Goal: Task Accomplishment & Management: Use online tool/utility

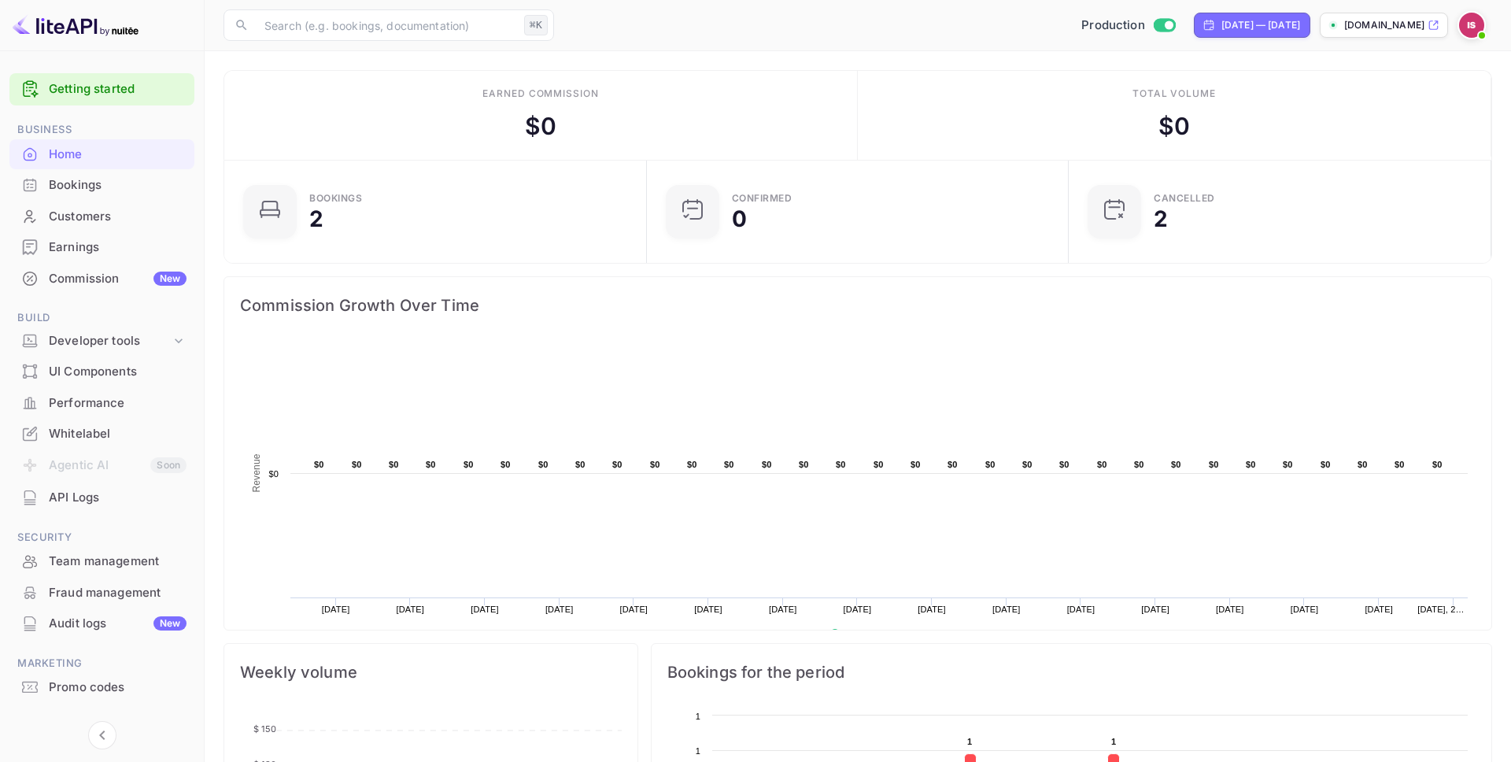
scroll to position [256, 412]
click at [125, 432] on div "Whitelabel" at bounding box center [118, 434] width 138 height 18
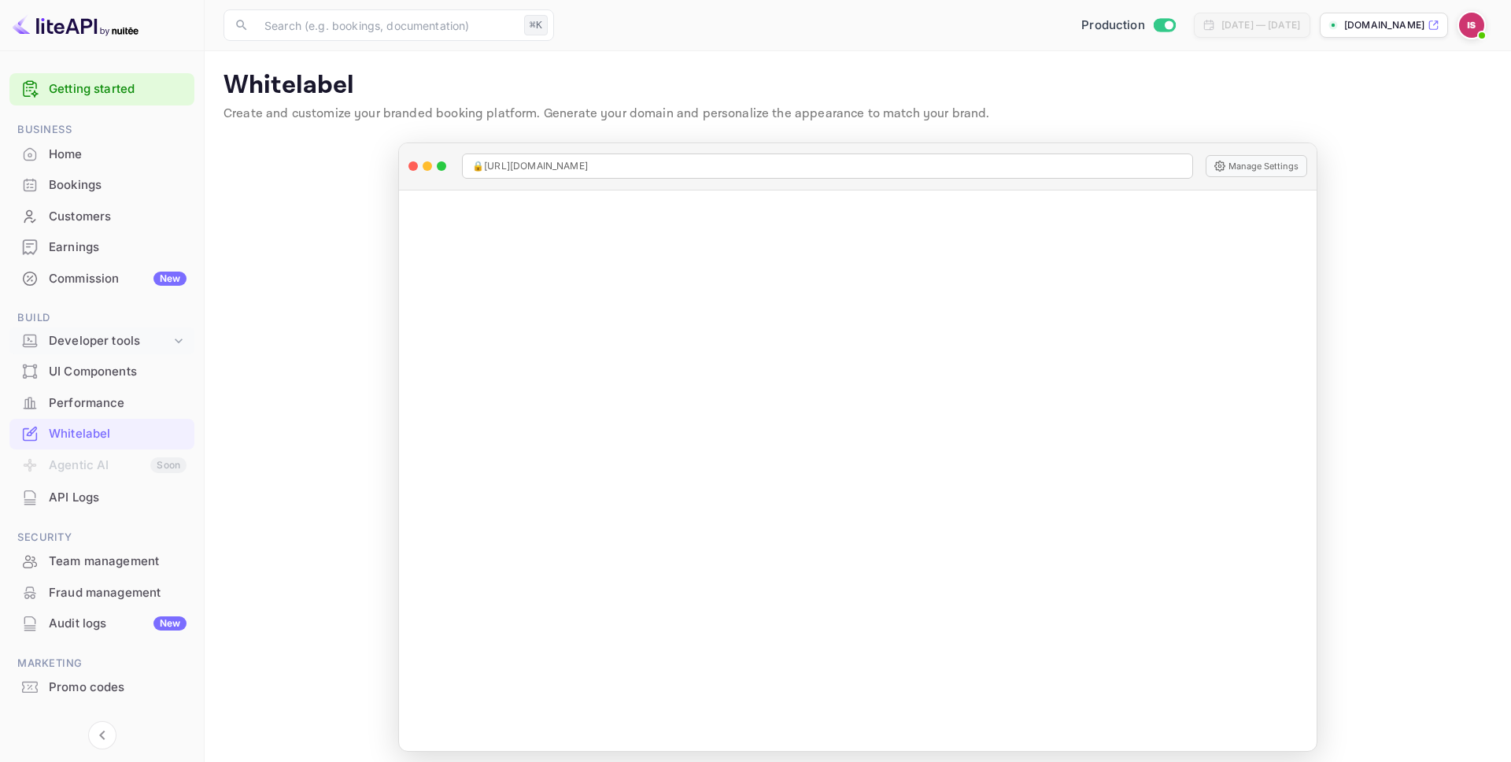
click at [178, 350] on div "Developer tools" at bounding box center [101, 341] width 185 height 28
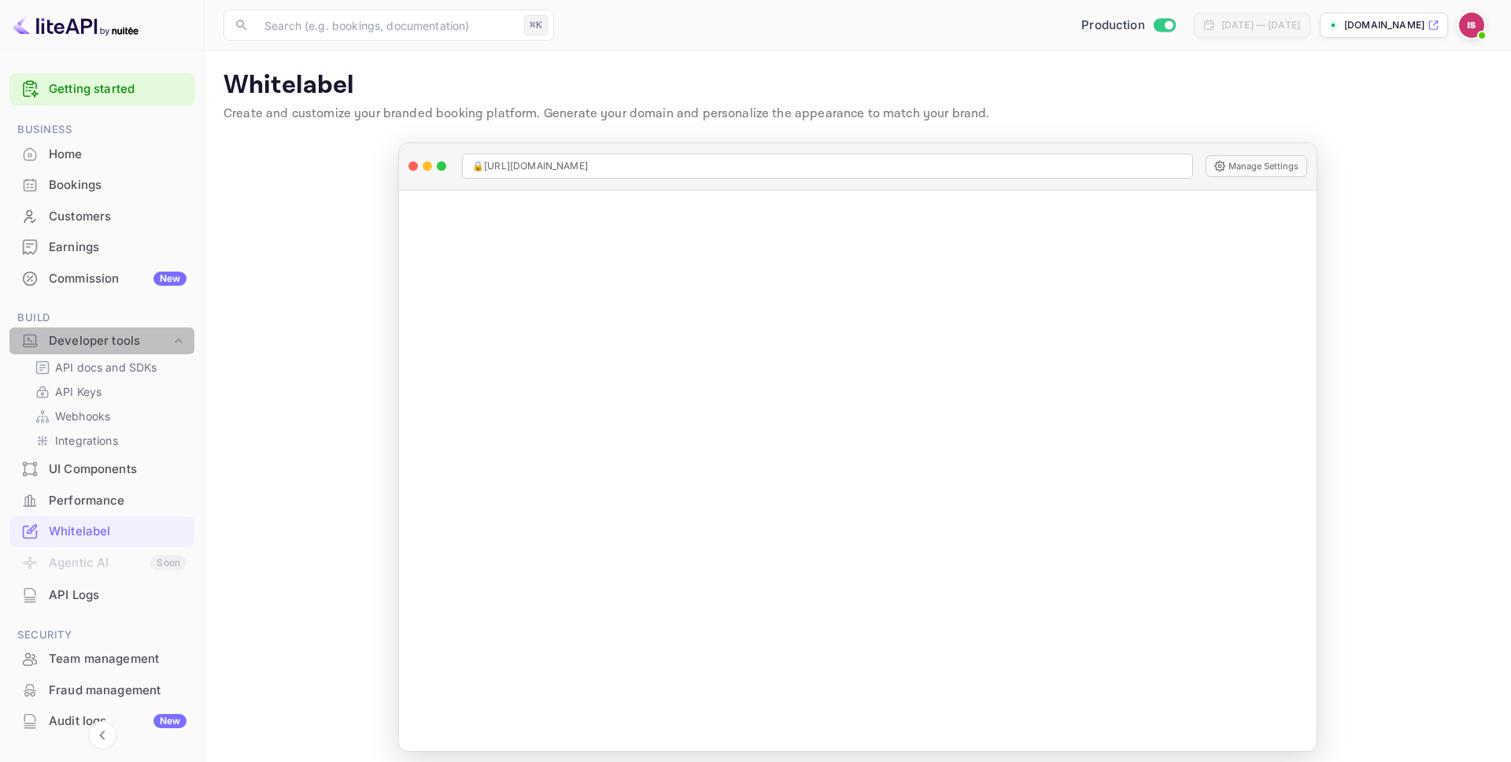
click at [178, 352] on div "Developer tools" at bounding box center [101, 341] width 185 height 28
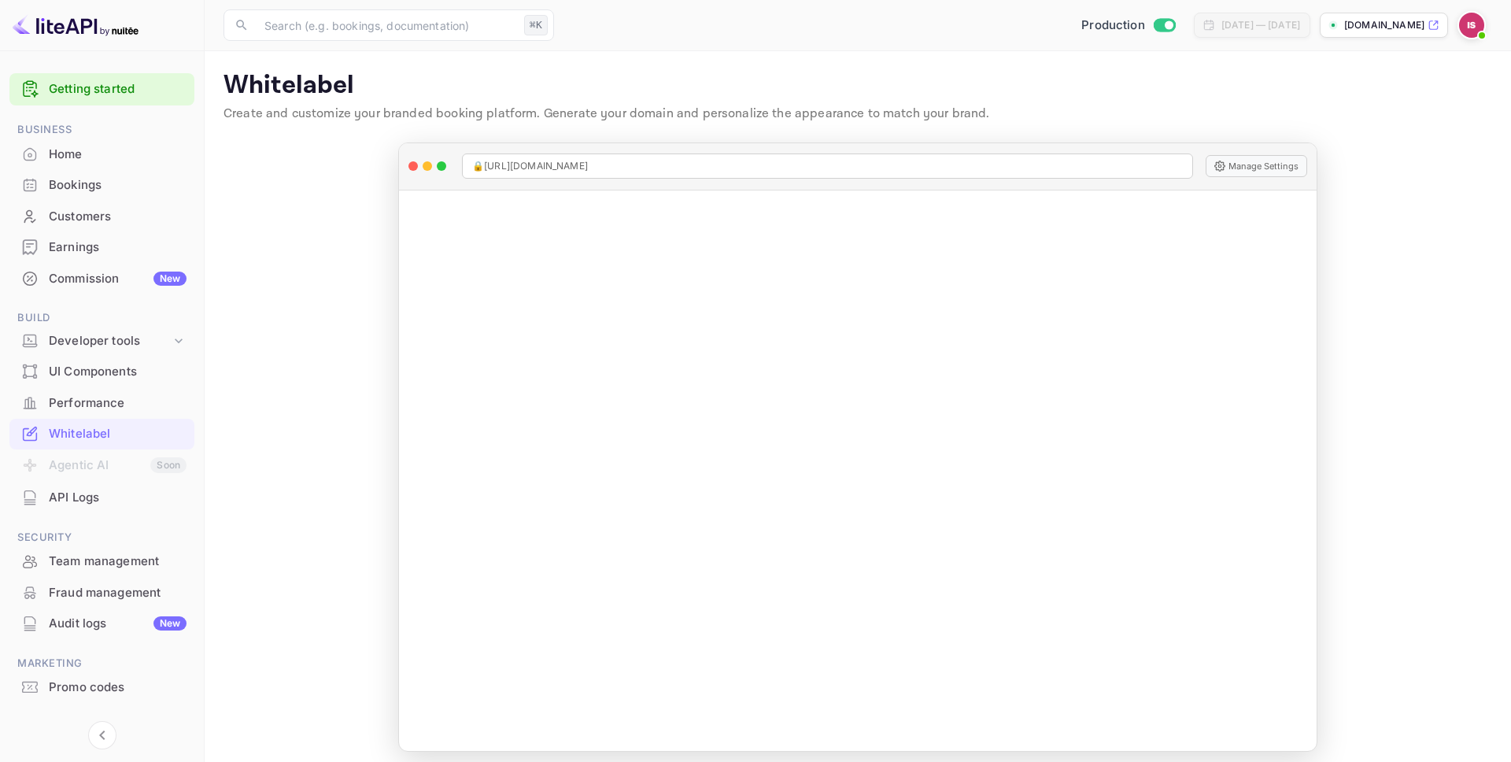
click at [99, 272] on div "Commission New" at bounding box center [118, 279] width 138 height 18
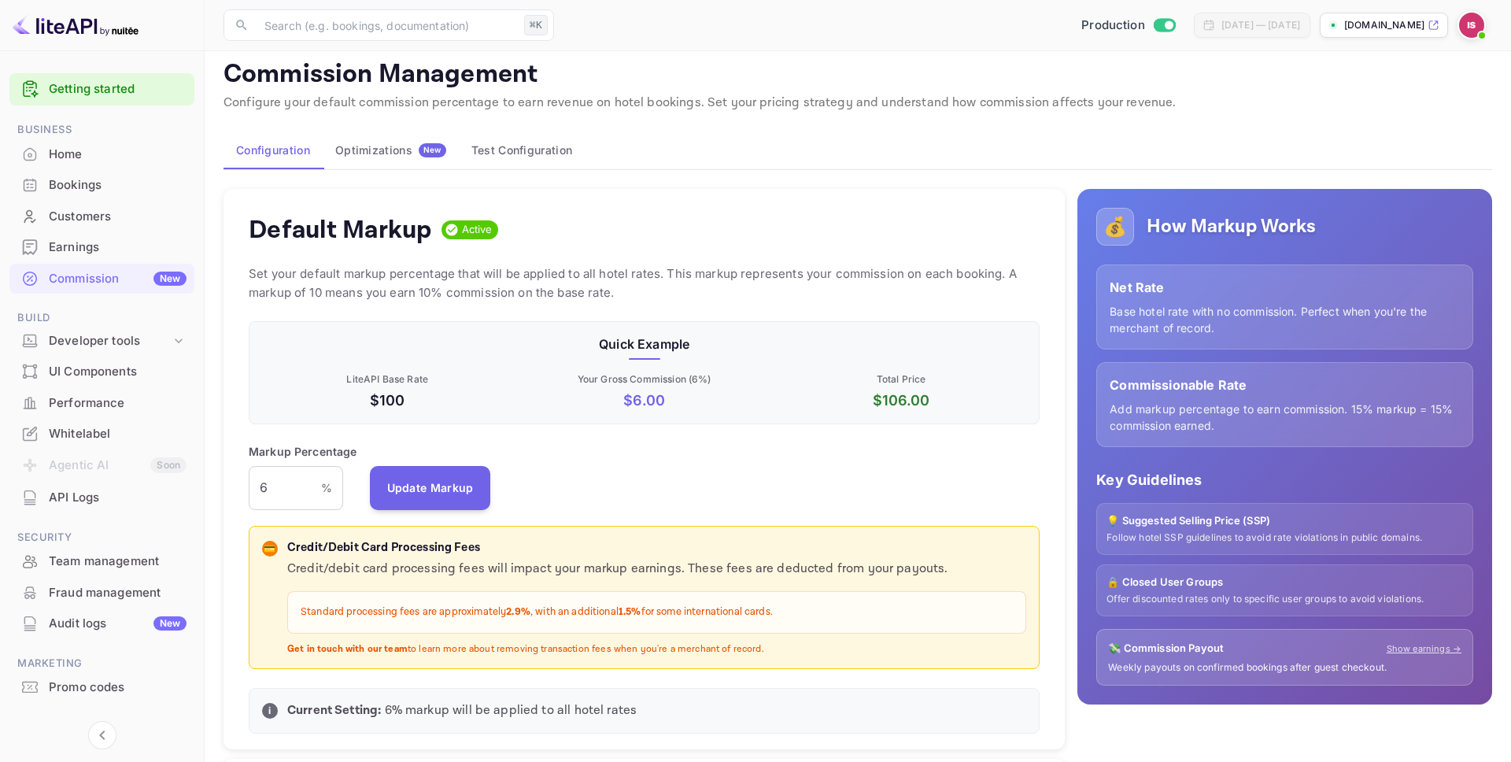
scroll to position [16, 0]
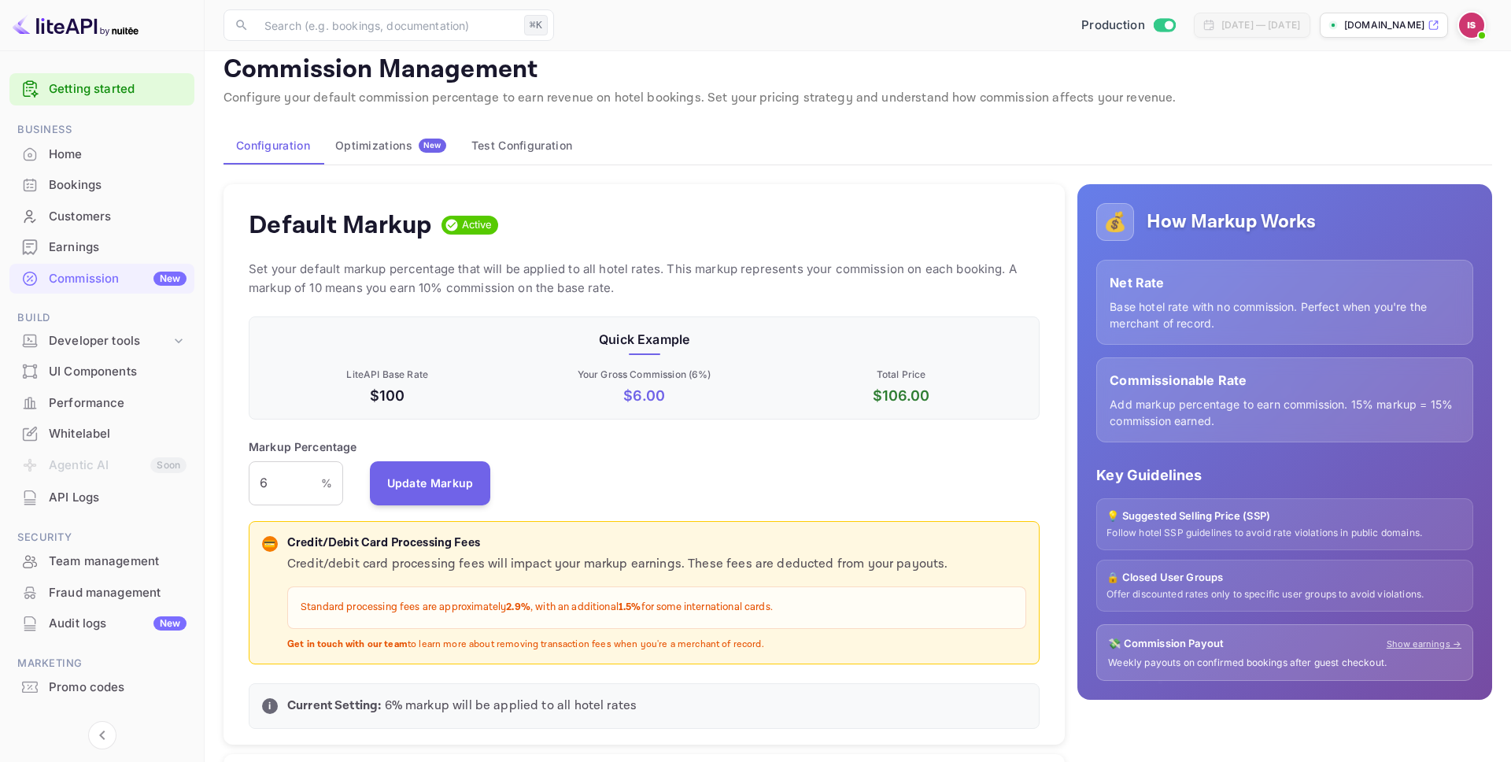
click at [117, 684] on div "Promo codes" at bounding box center [118, 688] width 138 height 18
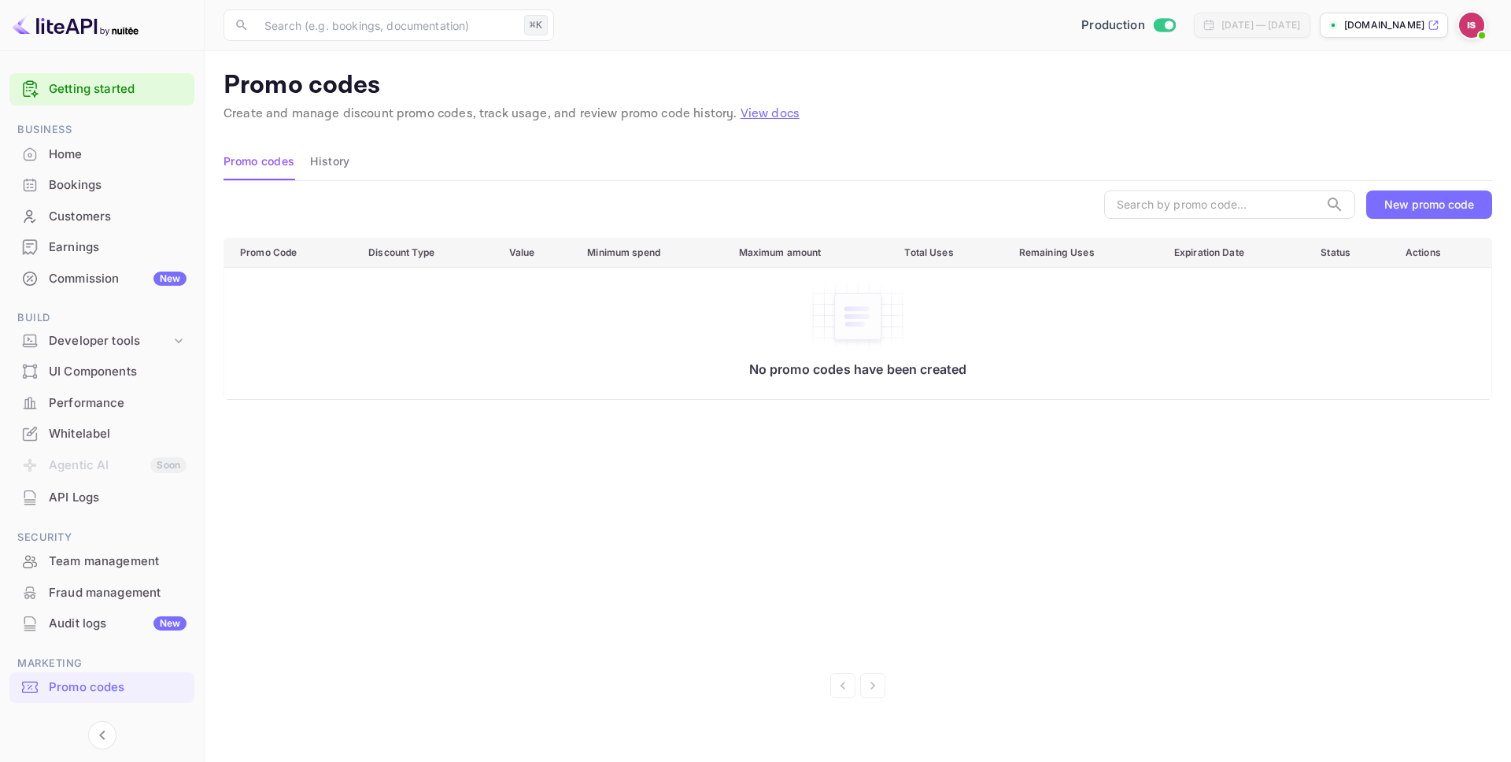
scroll to position [28, 0]
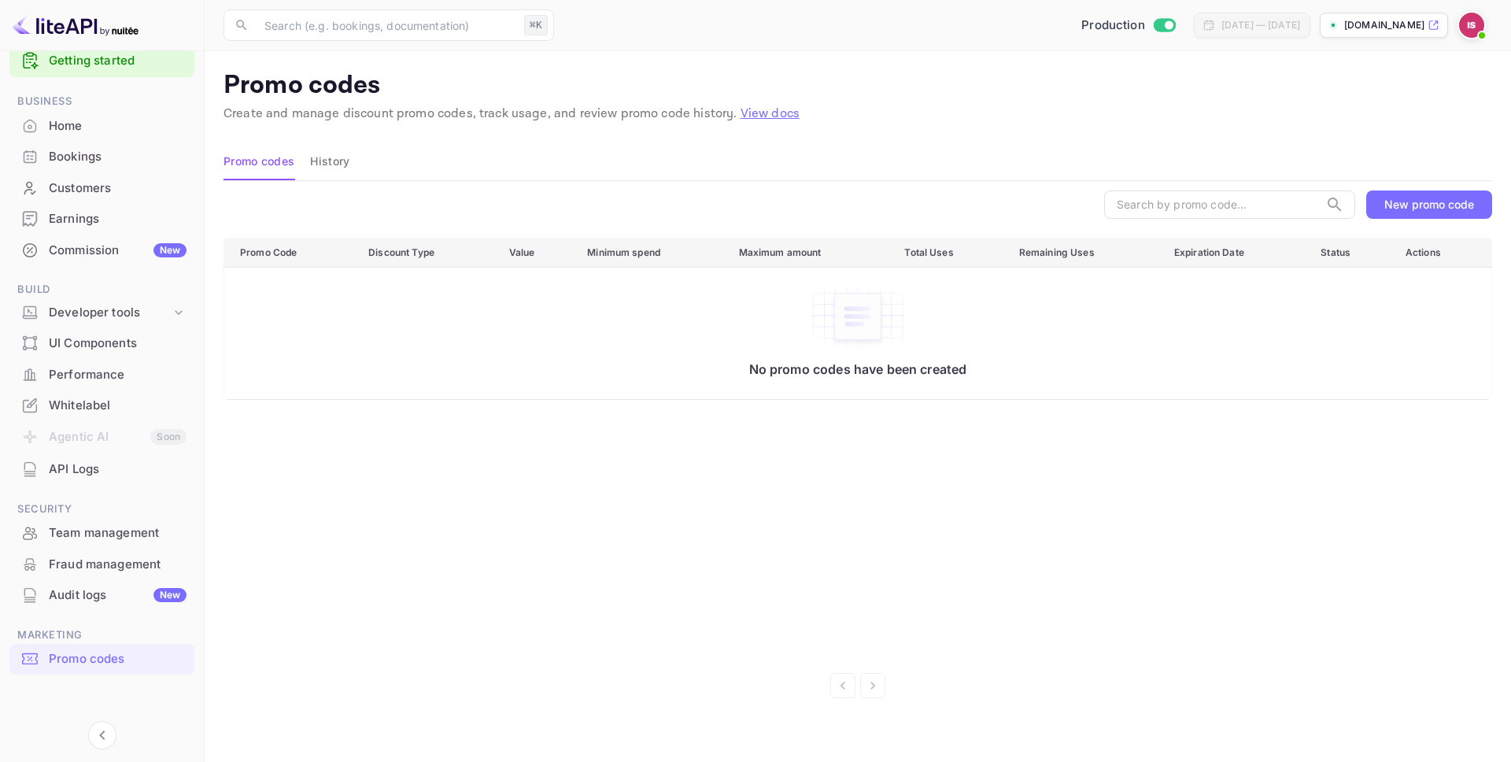
click at [1385, 204] on div "New promo code" at bounding box center [1430, 204] width 90 height 13
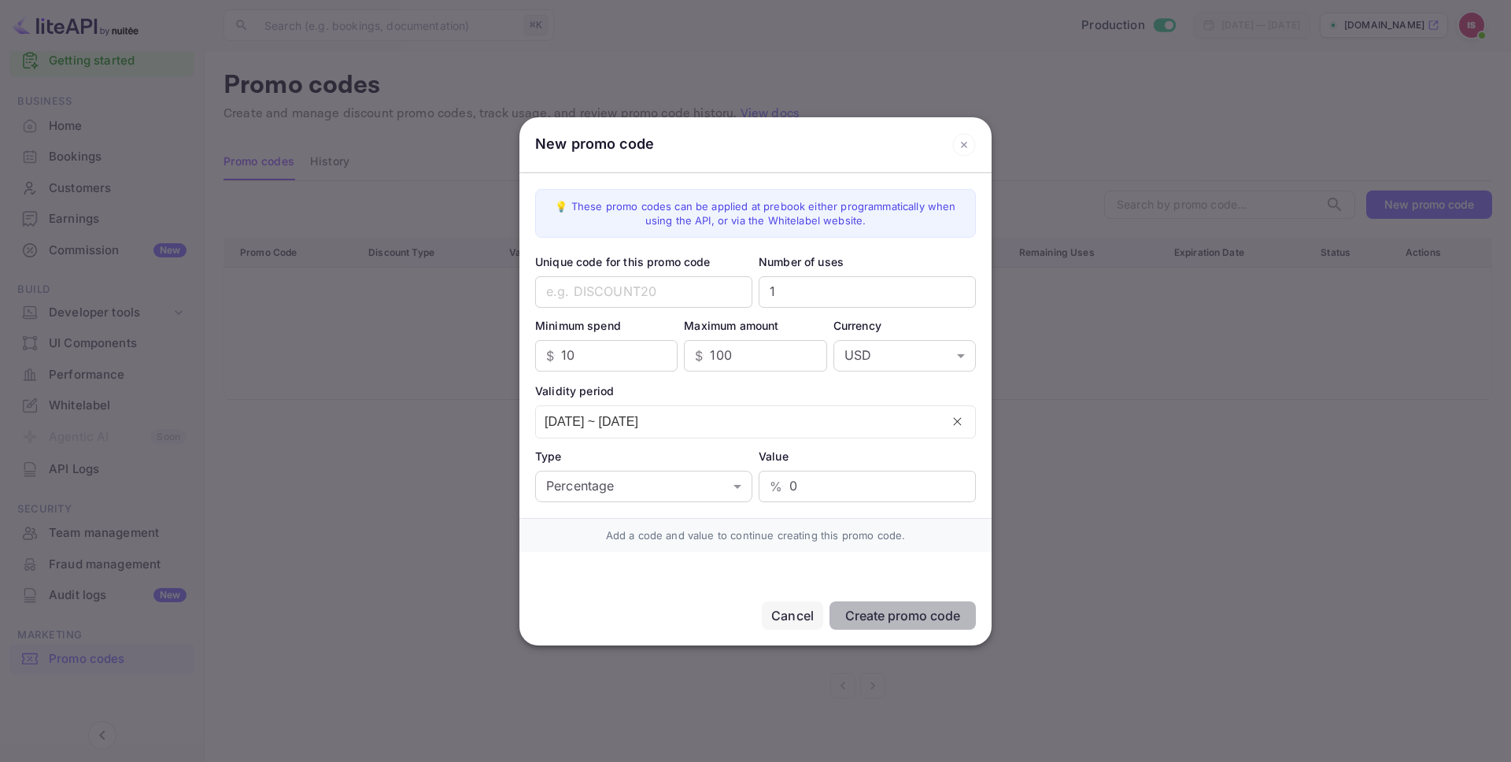
click at [1390, 203] on div at bounding box center [755, 381] width 1511 height 762
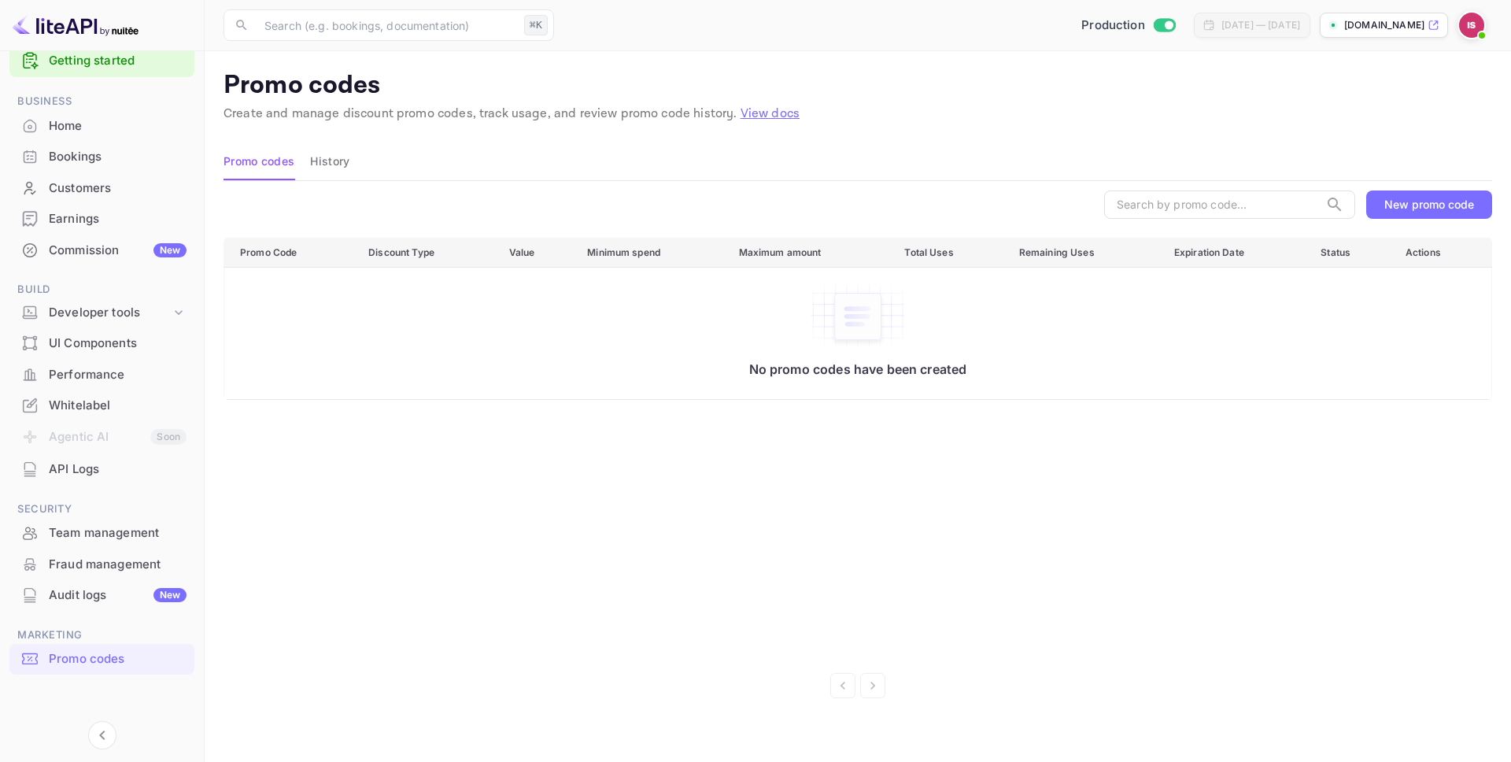
click at [1390, 203] on div "New promo code" at bounding box center [1430, 204] width 90 height 13
